Goal: Task Accomplishment & Management: Manage account settings

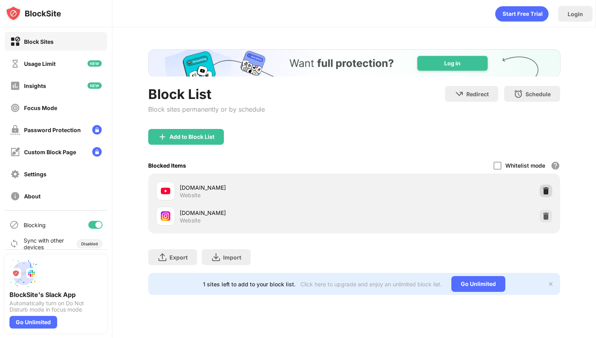
click at [547, 188] on img at bounding box center [546, 191] width 8 height 8
